Goal: Task Accomplishment & Management: Manage account settings

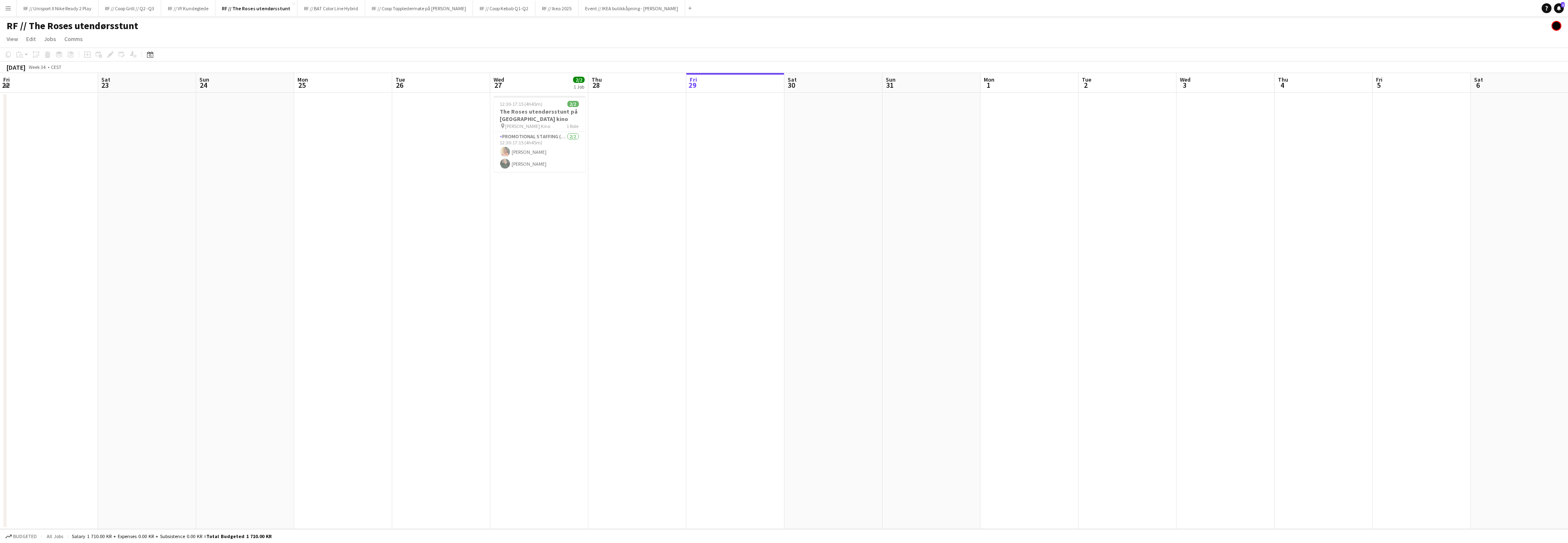
scroll to position [0, 250]
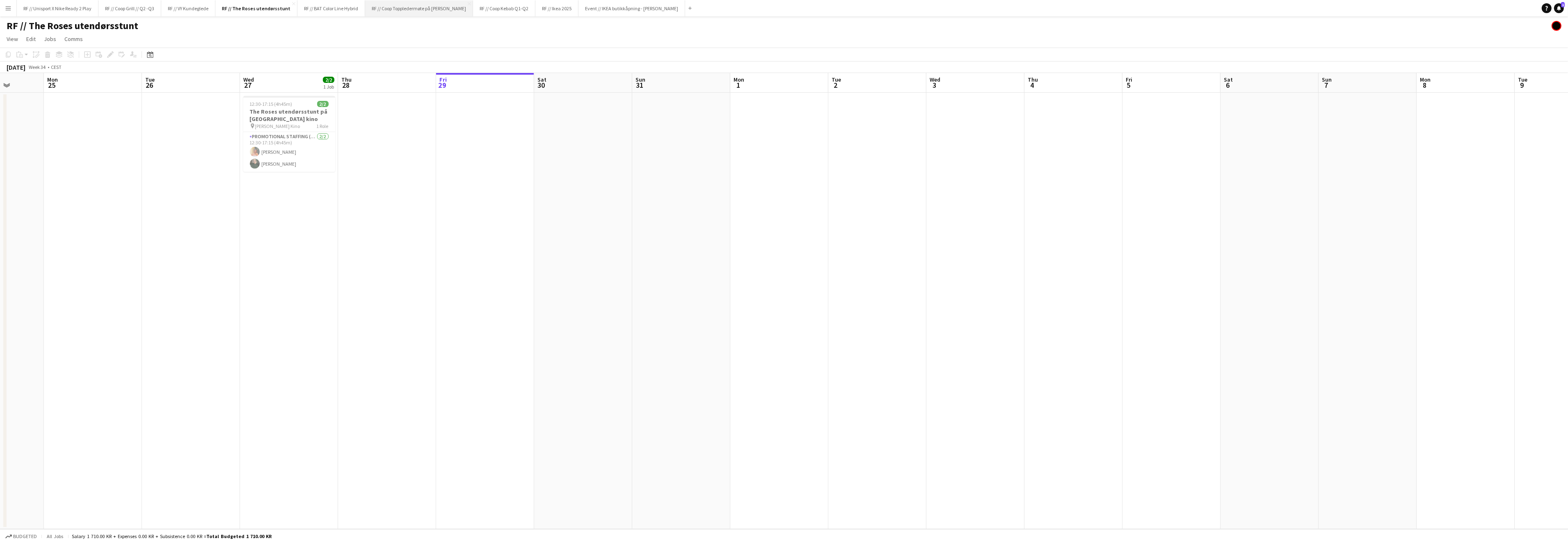
click at [421, 13] on button "RF // Coop Toppledermøte på Deichman Bjørvika Close" at bounding box center [418, 8] width 108 height 16
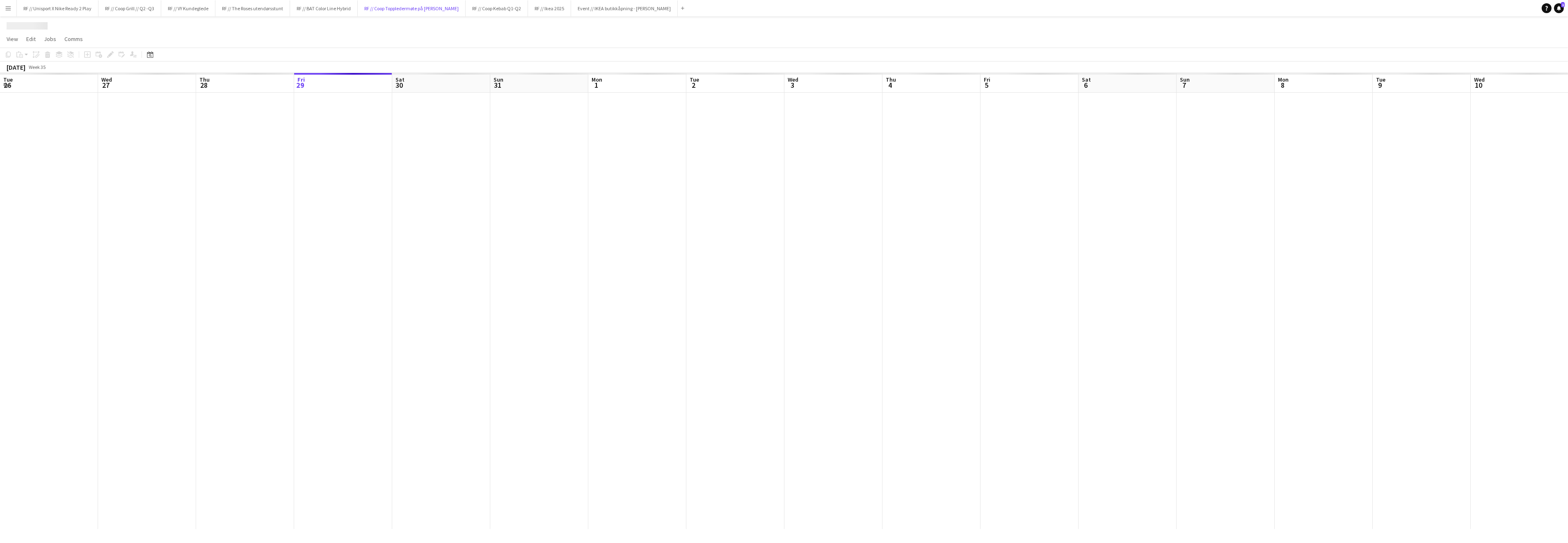
scroll to position [0, 196]
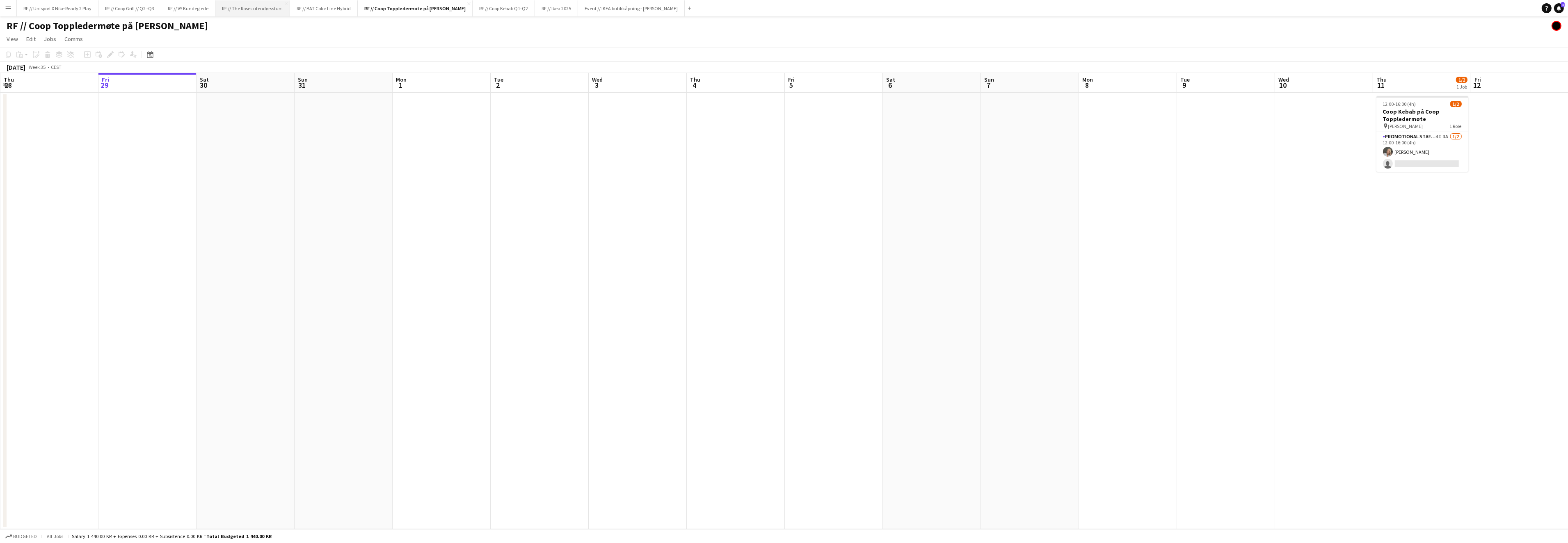
click at [259, 14] on button "RF // The Roses utendørsstunt Close" at bounding box center [253, 8] width 74 height 16
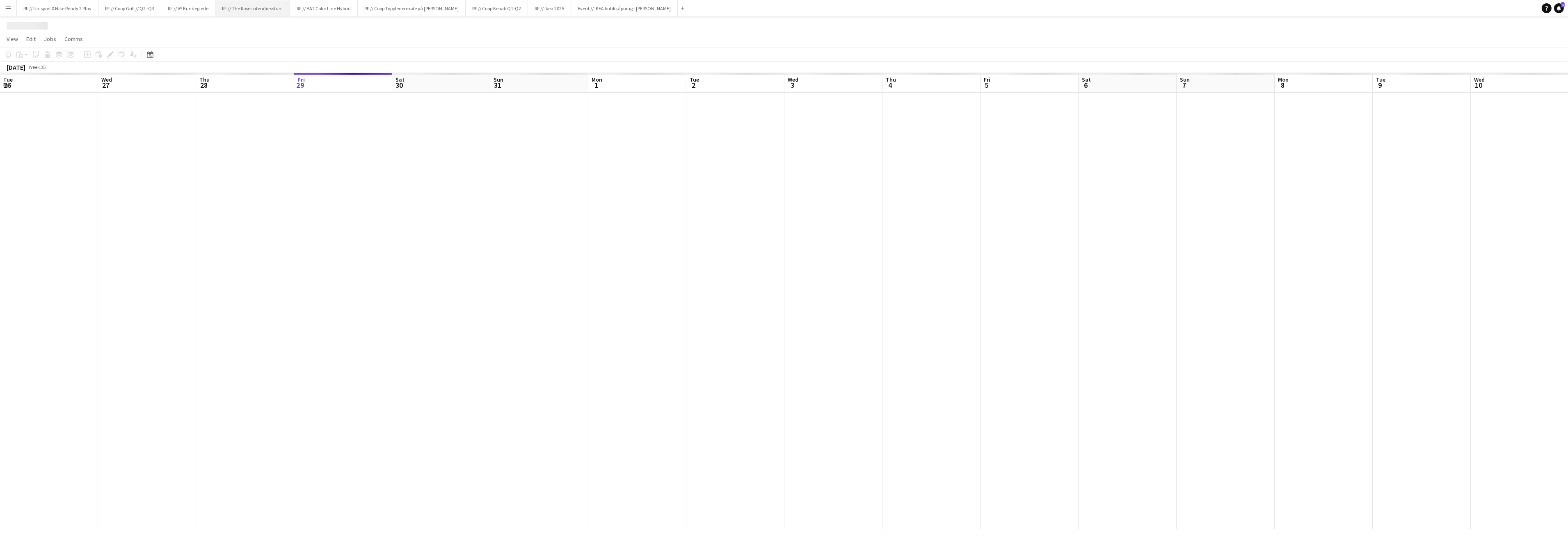
scroll to position [0, 196]
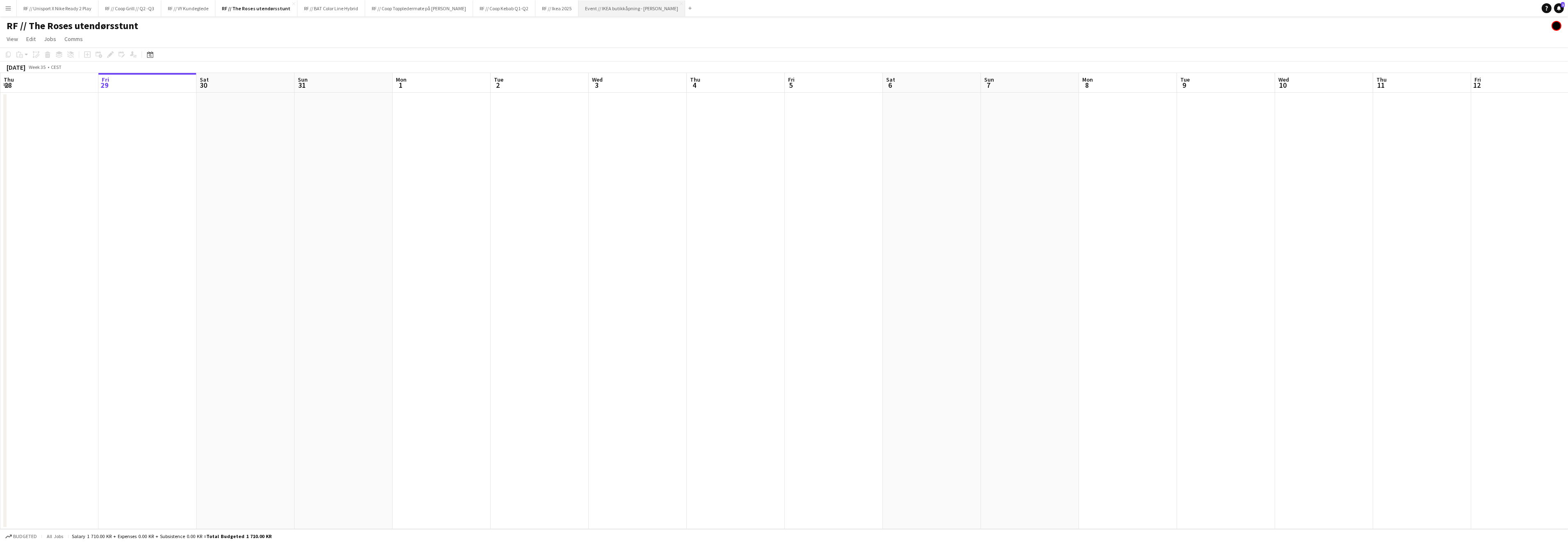
click at [618, 14] on button "Event // IKEA butikkåpning - [PERSON_NAME]" at bounding box center [631, 8] width 107 height 16
click at [677, 3] on app-icon "Close" at bounding box center [678, 3] width 3 height 3
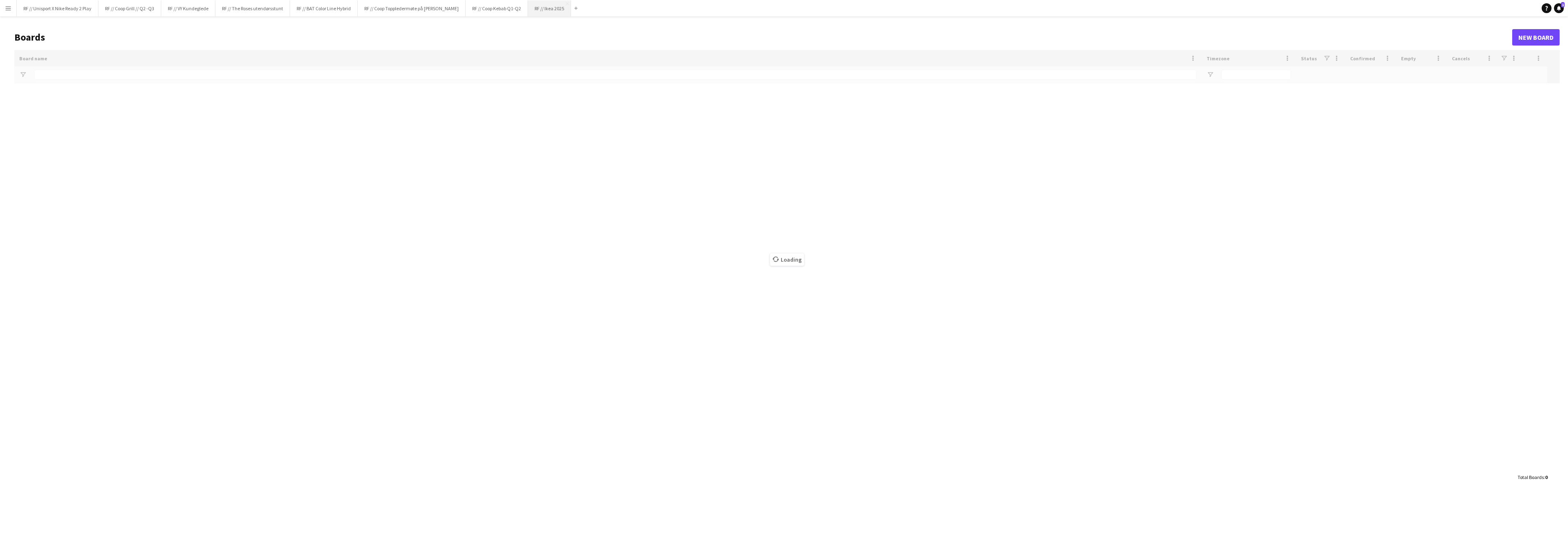
click at [552, 11] on button "RF // Ikea 2025 Close" at bounding box center [550, 8] width 43 height 16
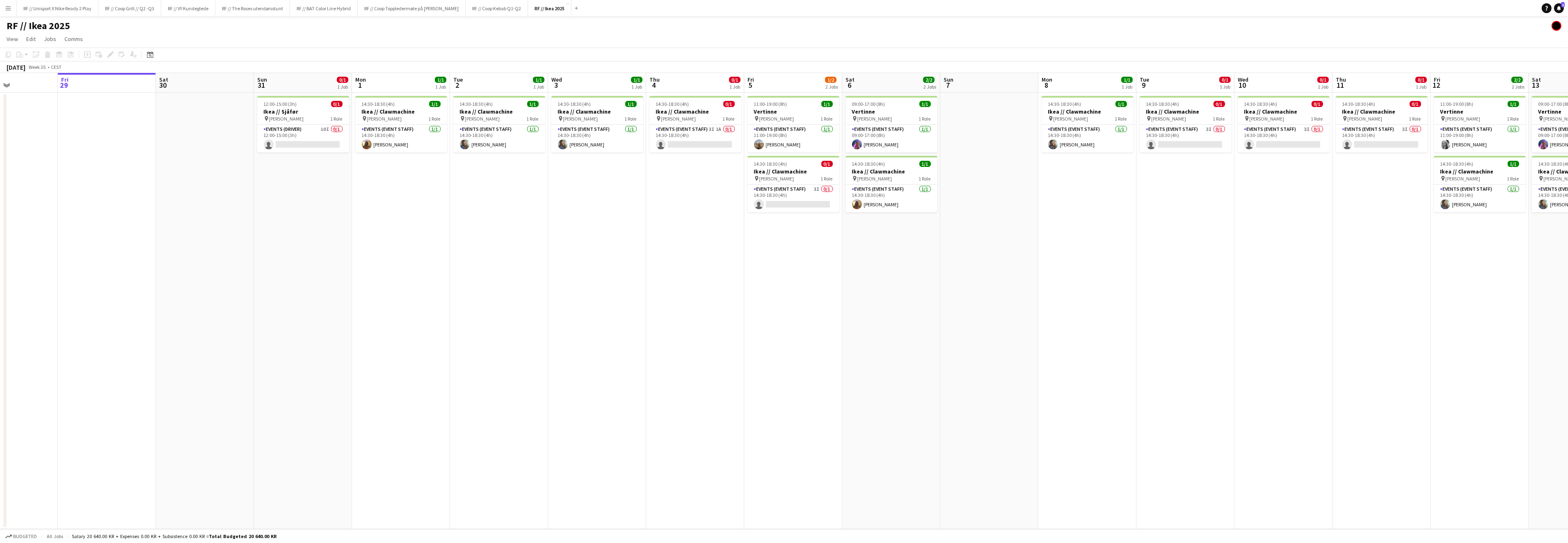
scroll to position [0, 285]
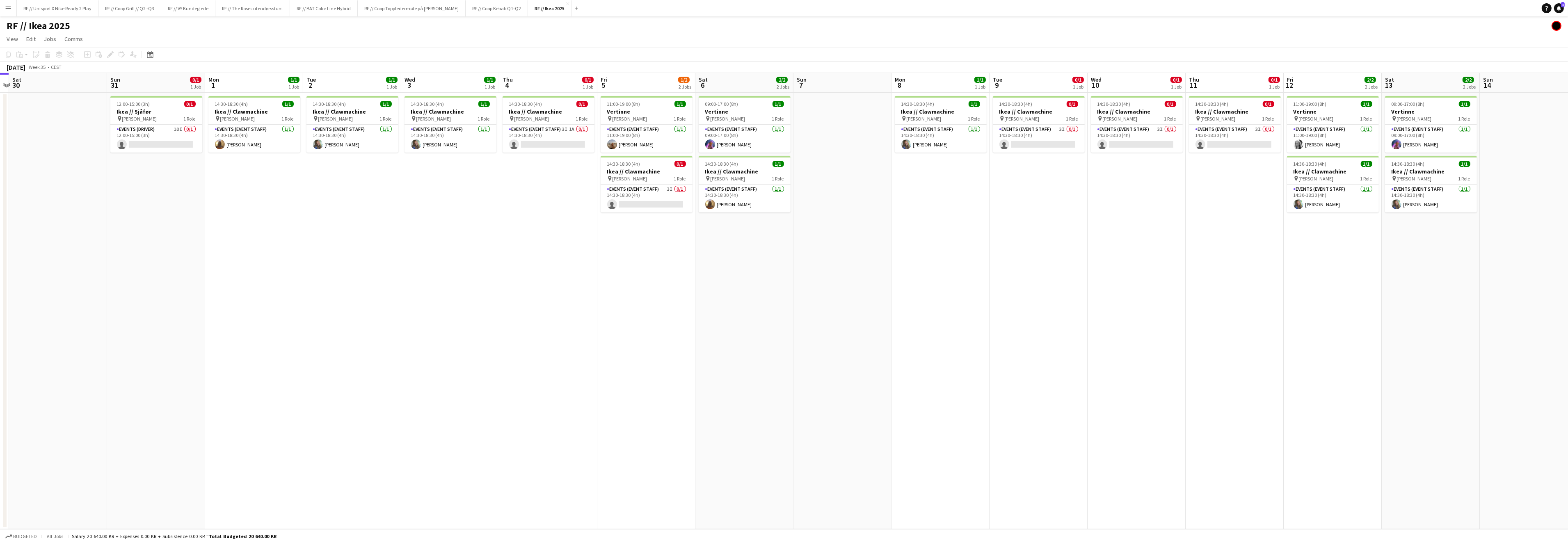
drag, startPoint x: 1165, startPoint y: 251, endPoint x: 978, endPoint y: 253, distance: 187.0
click at [978, 253] on app-calendar-viewport "Wed 27 Thu 28 Fri 29 Sat 30 Sun 31 0/1 1 Job Mon 1 1/1 1 Job Tue 2 1/1 1 Job We…" at bounding box center [784, 301] width 1568 height 456
click at [145, 139] on app-card-role "Events (Driver) 10I 0/1 12:00-15:00 (3h) single-neutral-actions" at bounding box center [156, 139] width 92 height 28
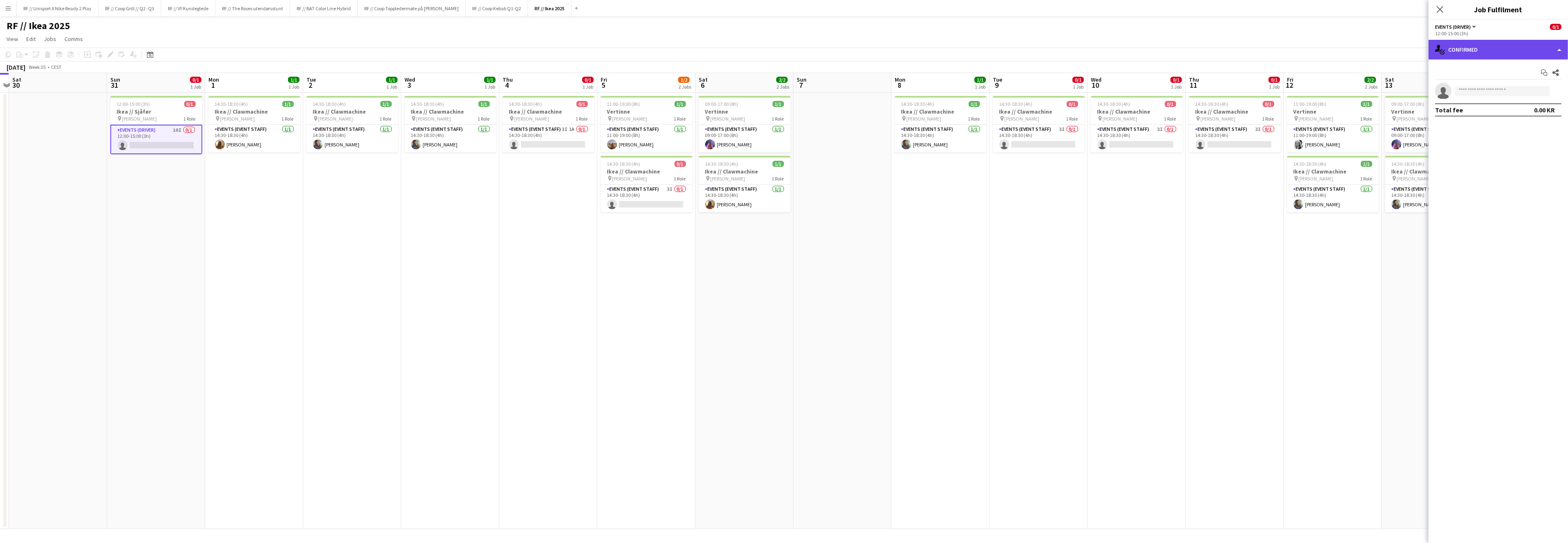
click at [1554, 49] on div "single-neutral-actions-check-2 Confirmed" at bounding box center [1498, 49] width 139 height 20
click at [1535, 74] on div "single-neutral-actions-check-2 Confirmed" at bounding box center [1525, 68] width 81 height 16
click at [1560, 46] on div "single-neutral-actions-check-2 Confirmed" at bounding box center [1498, 49] width 139 height 20
click at [1498, 91] on div "single-neutral-actions-share-1 Invited" at bounding box center [1525, 84] width 81 height 16
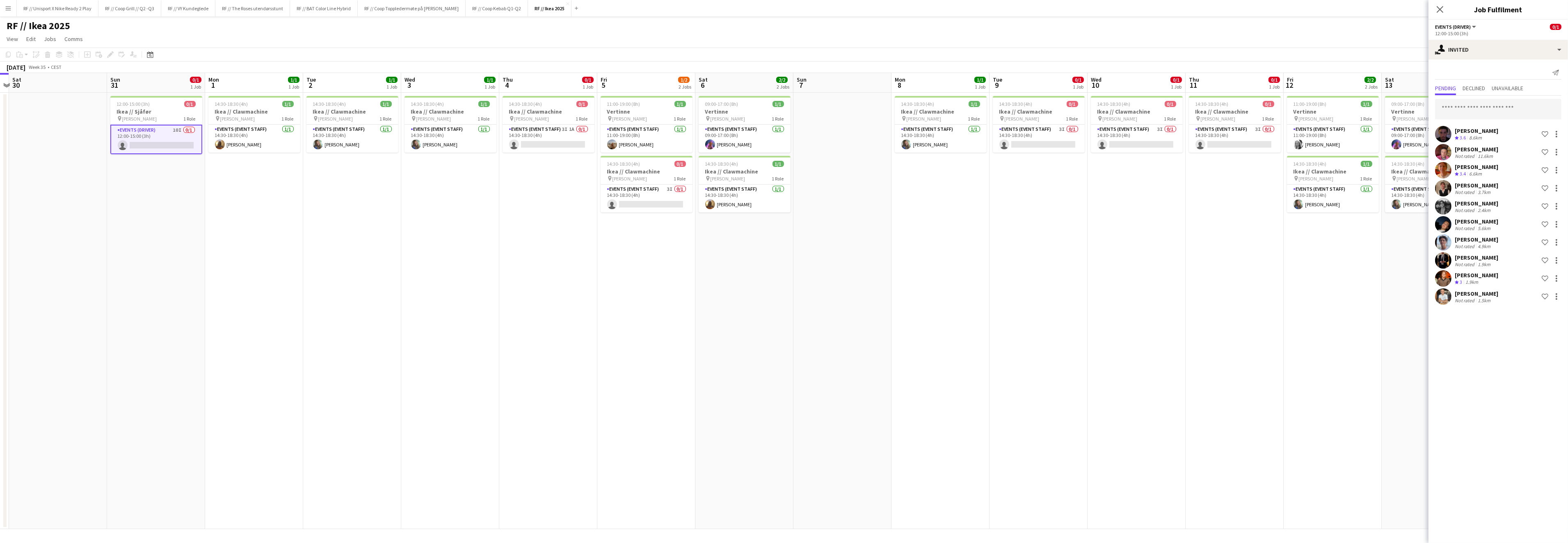
click at [1011, 220] on app-date-cell "14:30-18:30 (4h) 0/1 Ikea // Clawmachine pin [PERSON_NAME] 1 Role Events (Event…" at bounding box center [1039, 311] width 98 height 437
